Goal: Transaction & Acquisition: Purchase product/service

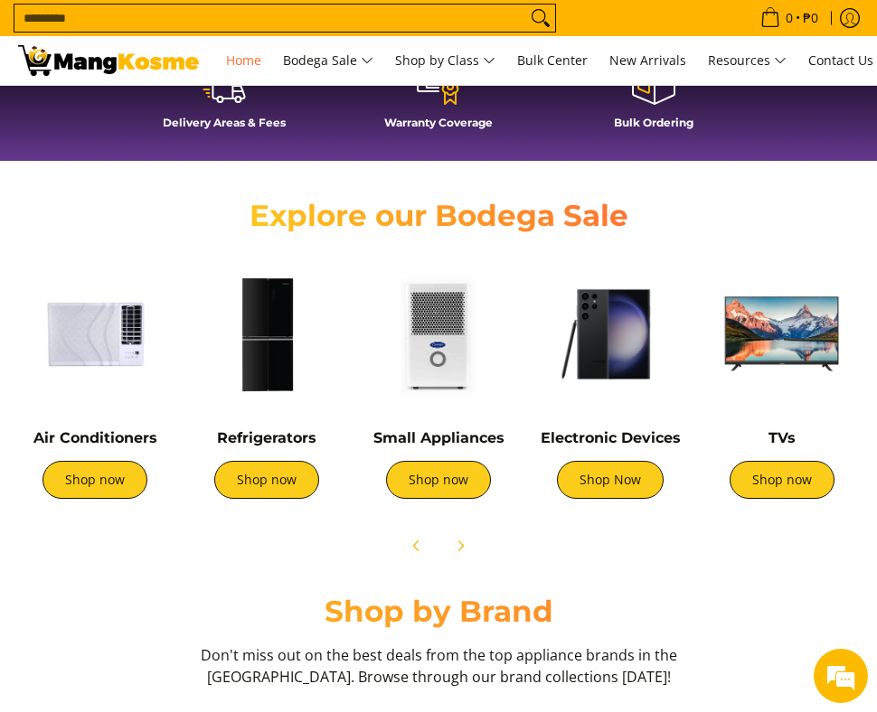
scroll to position [492, 0]
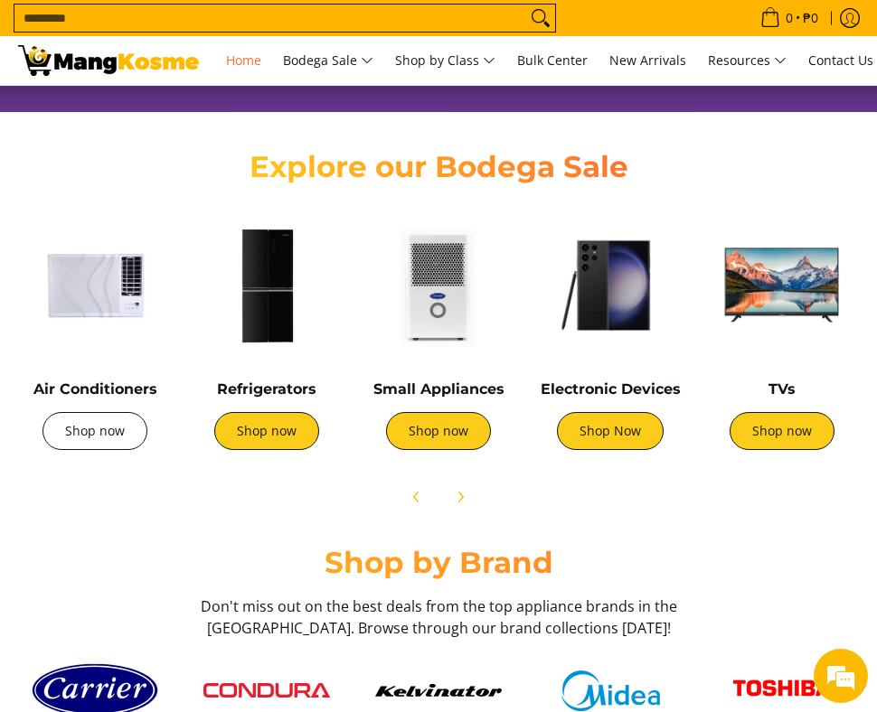
click at [78, 434] on link "Shop now" at bounding box center [94, 431] width 105 height 38
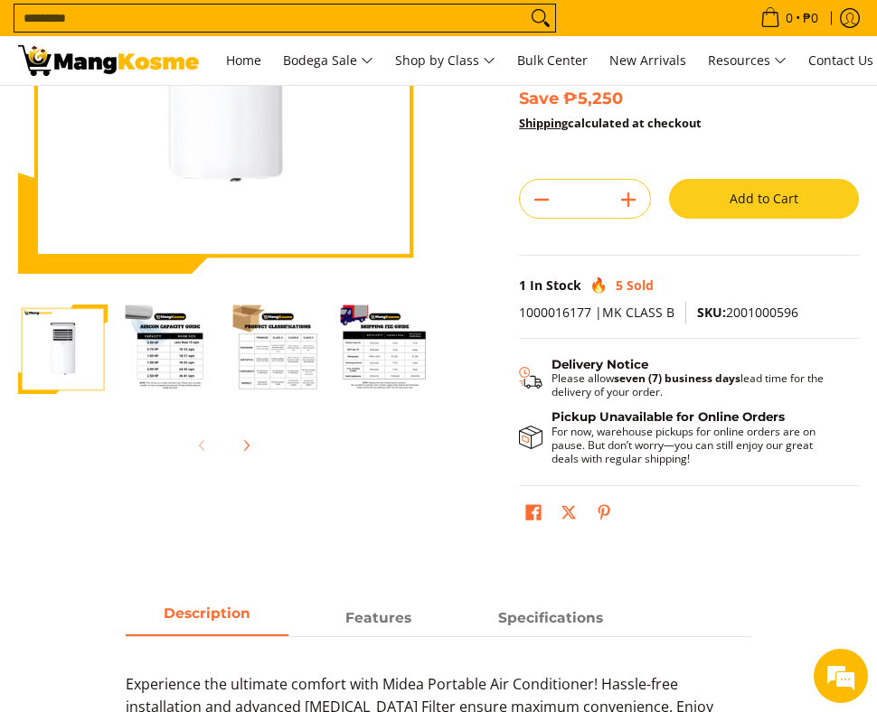
scroll to position [265, 0]
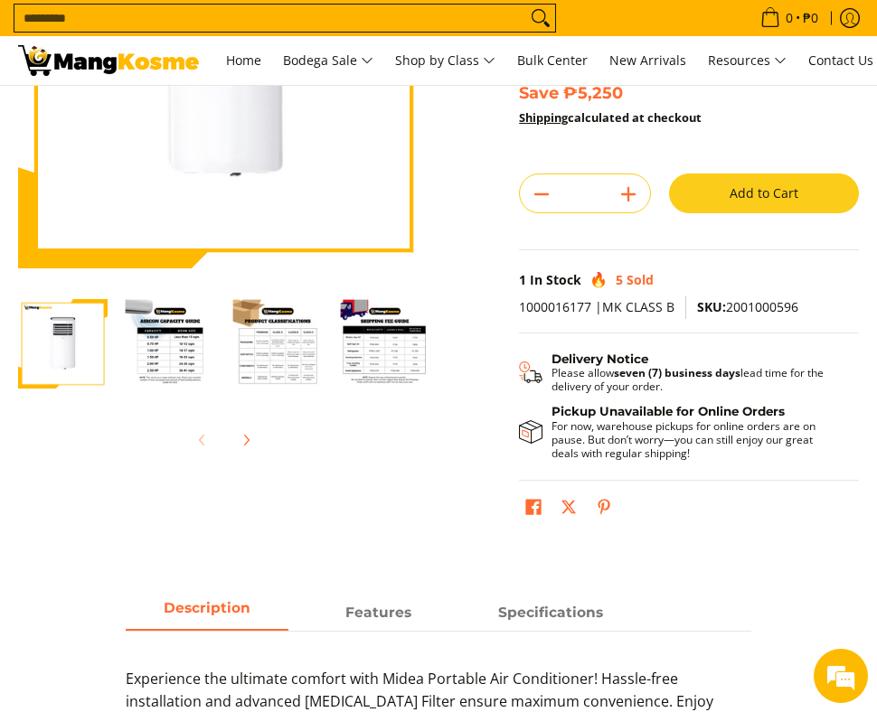
click at [190, 346] on img "Midea 1.00 HP Portable Non-Inverter Air Conditioner (Class B)-2" at bounding box center [171, 344] width 90 height 90
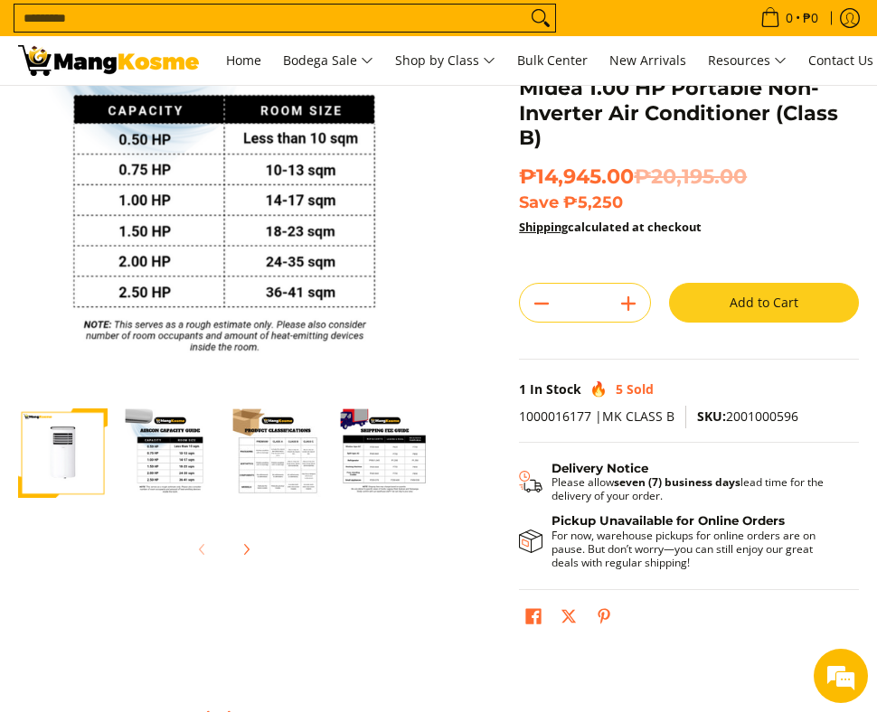
scroll to position [150, 0]
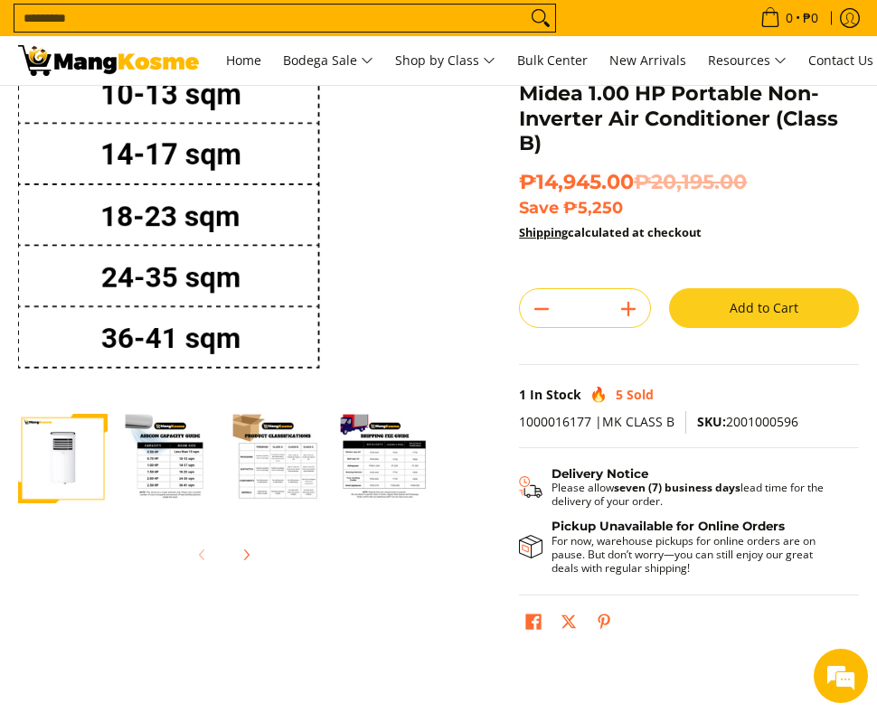
click at [410, 217] on img at bounding box center [223, 177] width 411 height 411
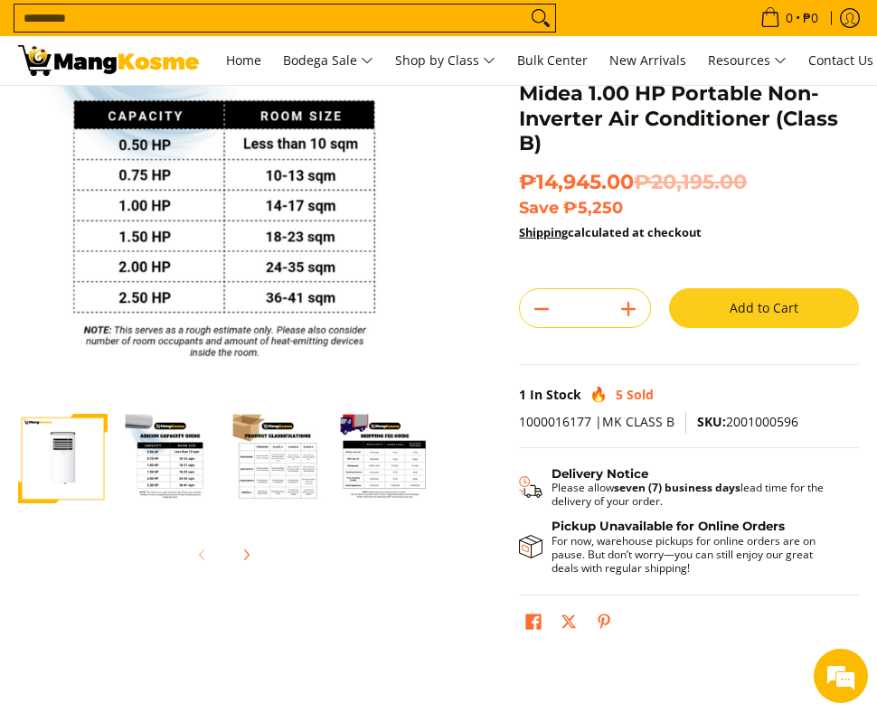
click at [807, 196] on h2 "₱14,945.00 ₱20,195.00 Save ₱5,250" at bounding box center [689, 195] width 340 height 51
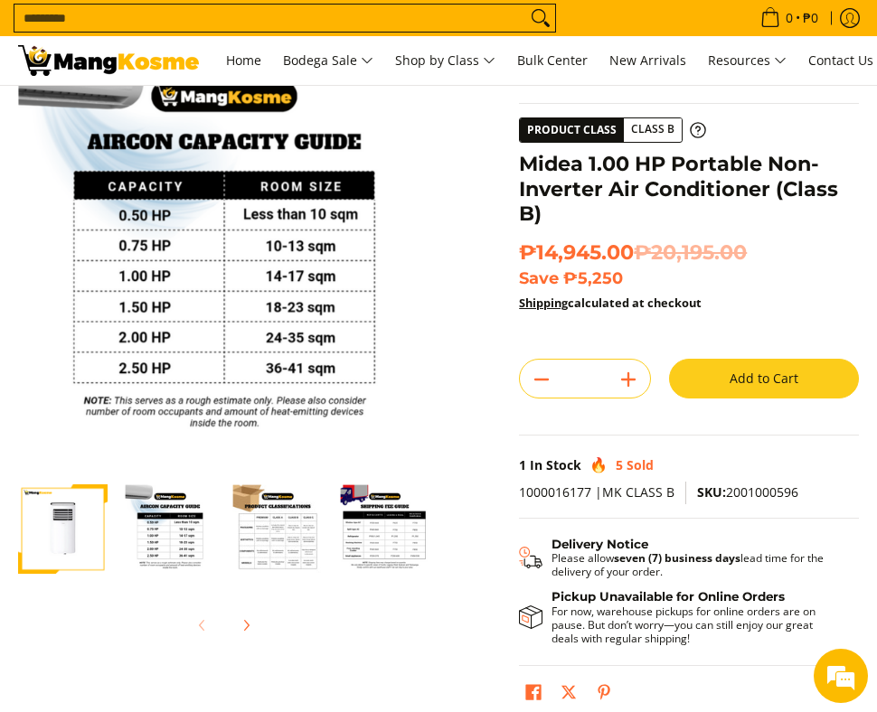
scroll to position [0, 0]
